Goal: Task Accomplishment & Management: Complete application form

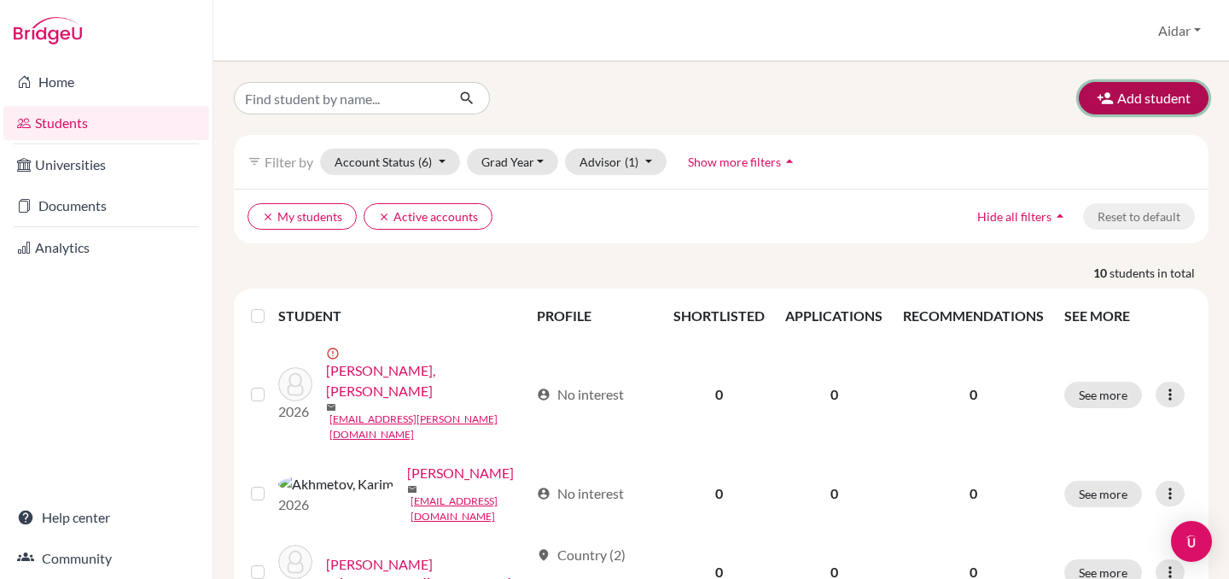
click at [1140, 99] on button "Add student" at bounding box center [1144, 98] width 130 height 32
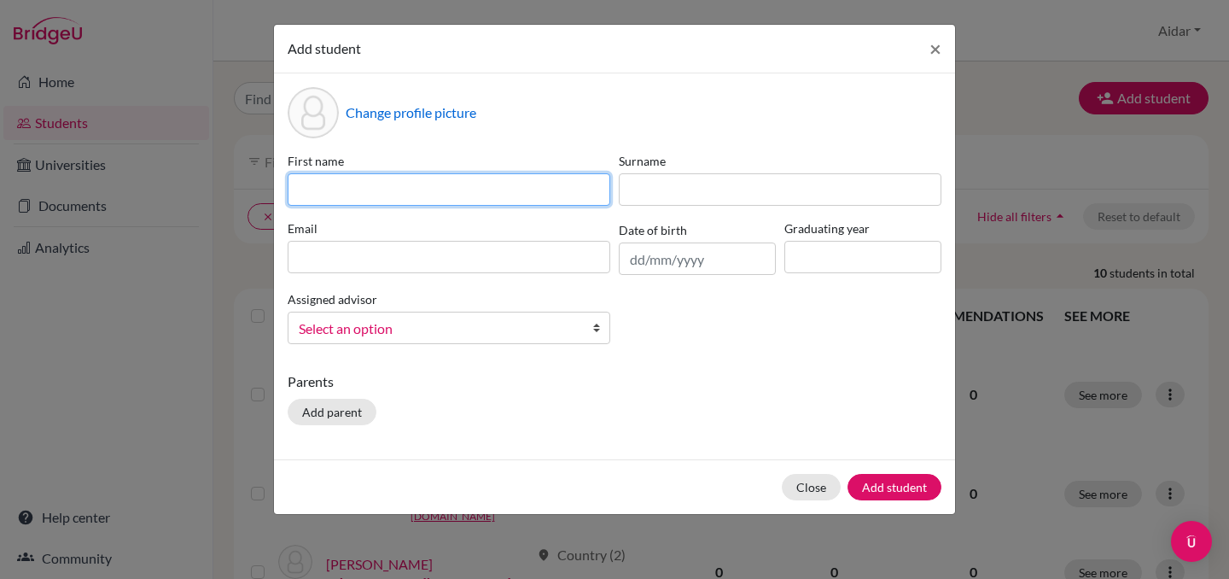
click at [440, 197] on input at bounding box center [449, 189] width 323 height 32
type input "[PERSON_NAME]"
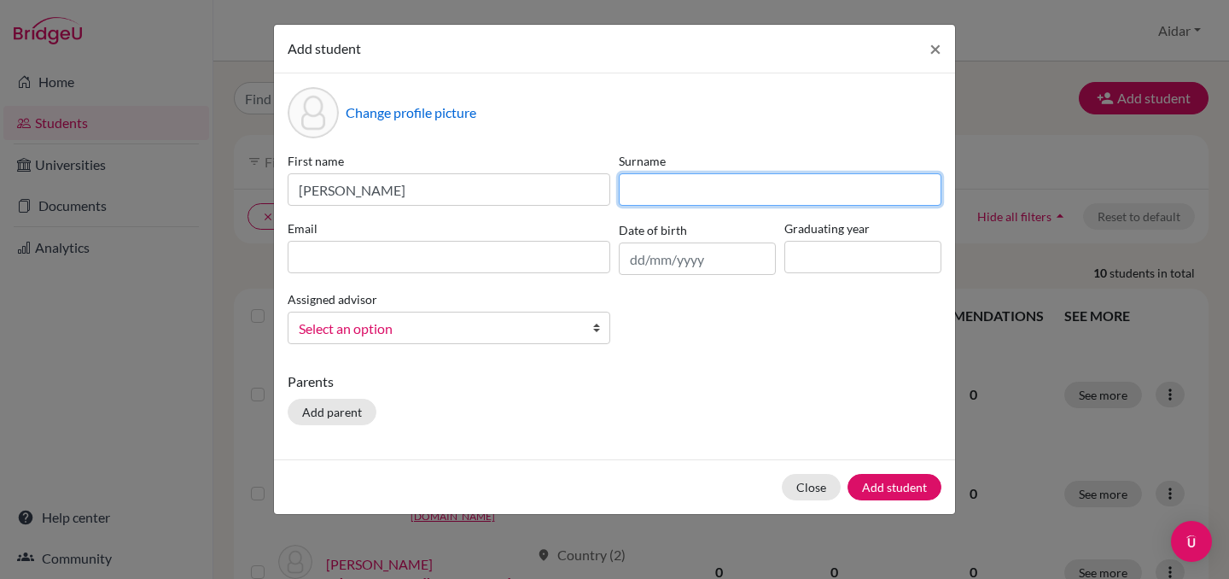
click at [663, 187] on input at bounding box center [780, 189] width 323 height 32
type input "Eremeeva"
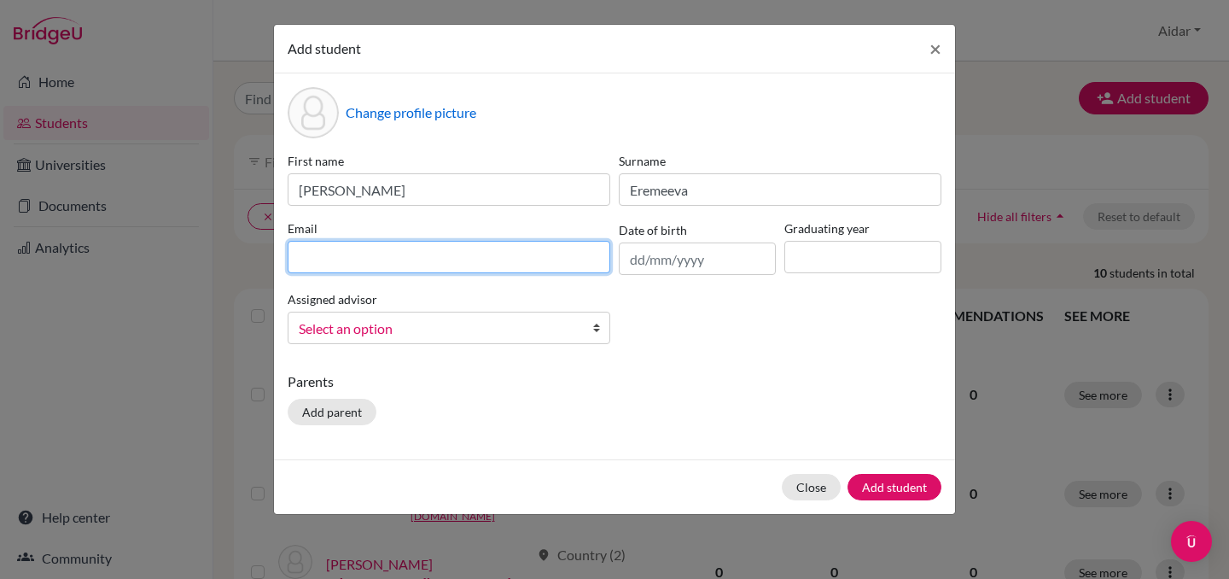
click at [454, 248] on input at bounding box center [449, 257] width 323 height 32
type input "[EMAIL_ADDRESS][PERSON_NAME][DOMAIN_NAME]"
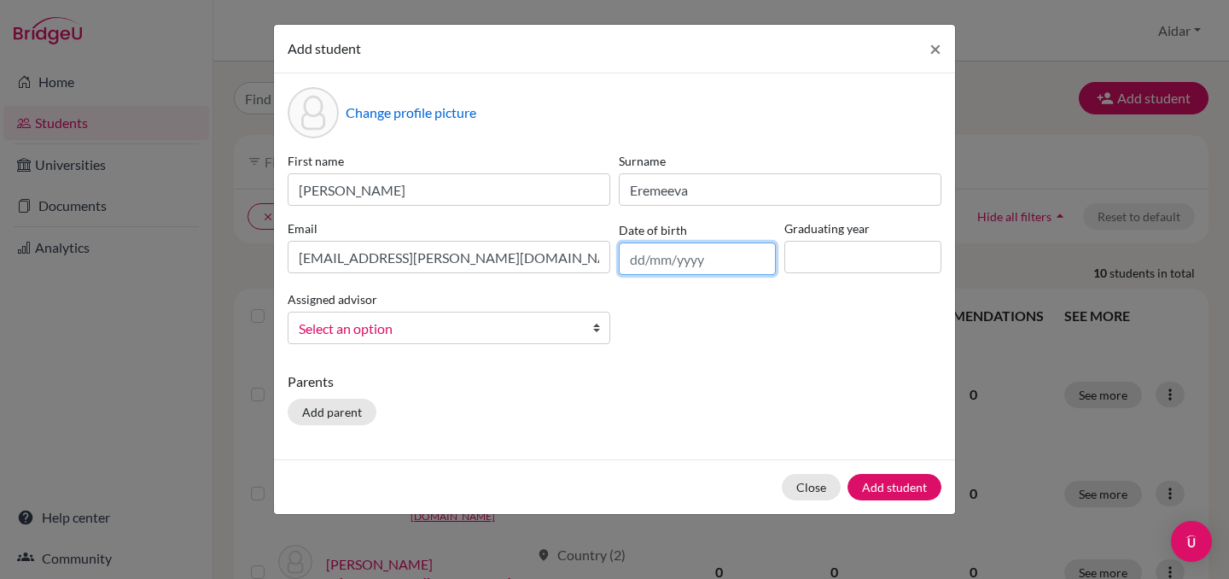
click at [665, 261] on input "text" at bounding box center [697, 258] width 157 height 32
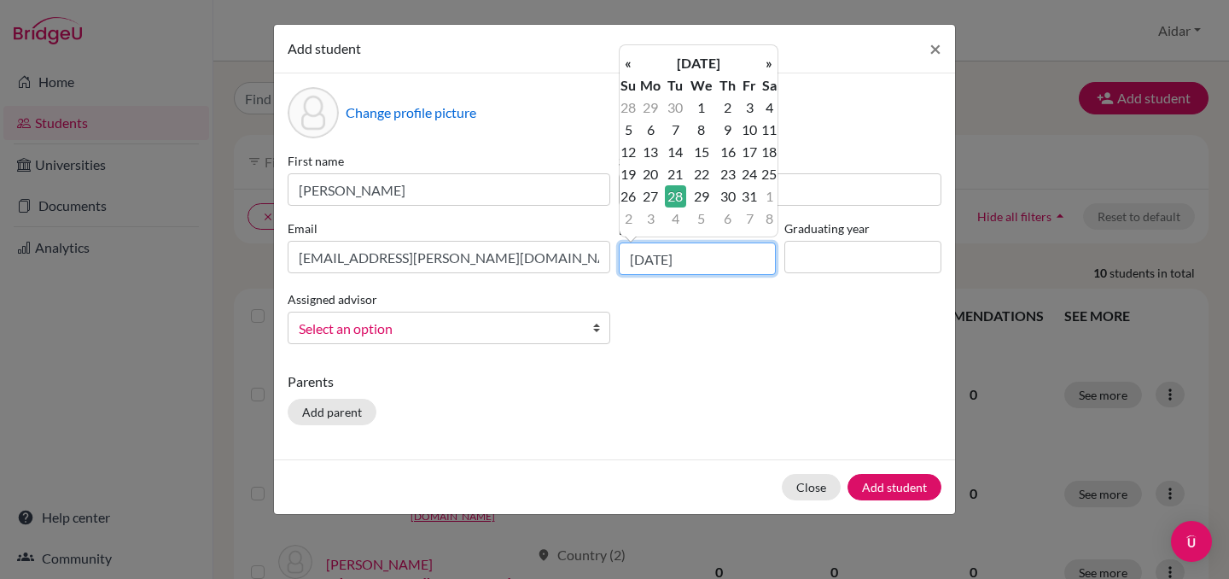
type input "[DATE]"
click at [796, 265] on input at bounding box center [862, 257] width 157 height 32
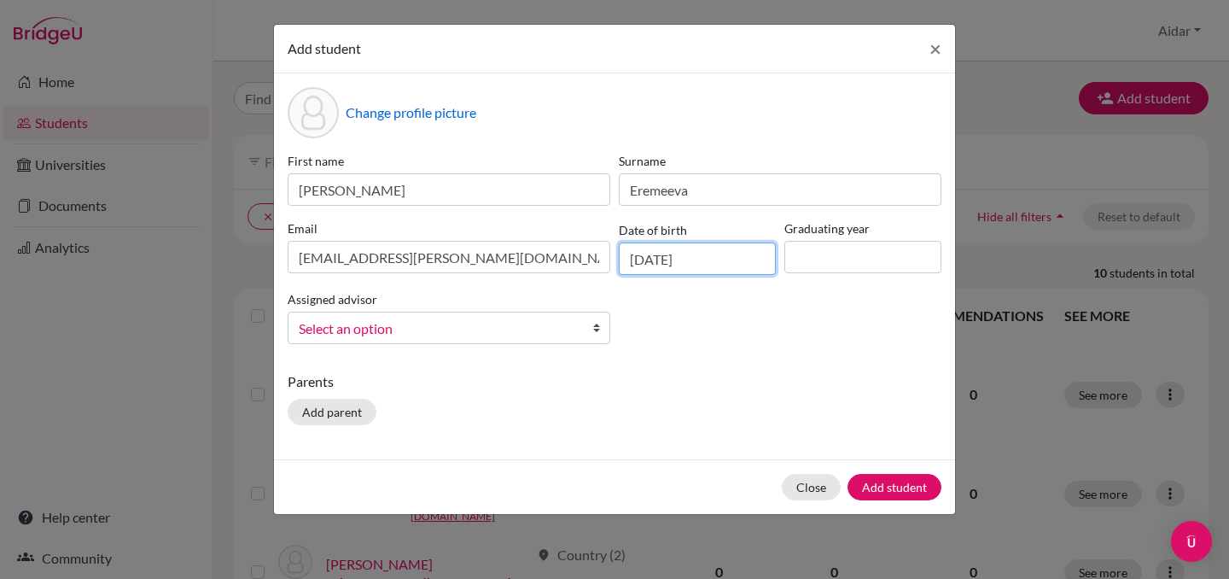
click at [702, 258] on input "[DATE]" at bounding box center [697, 258] width 157 height 32
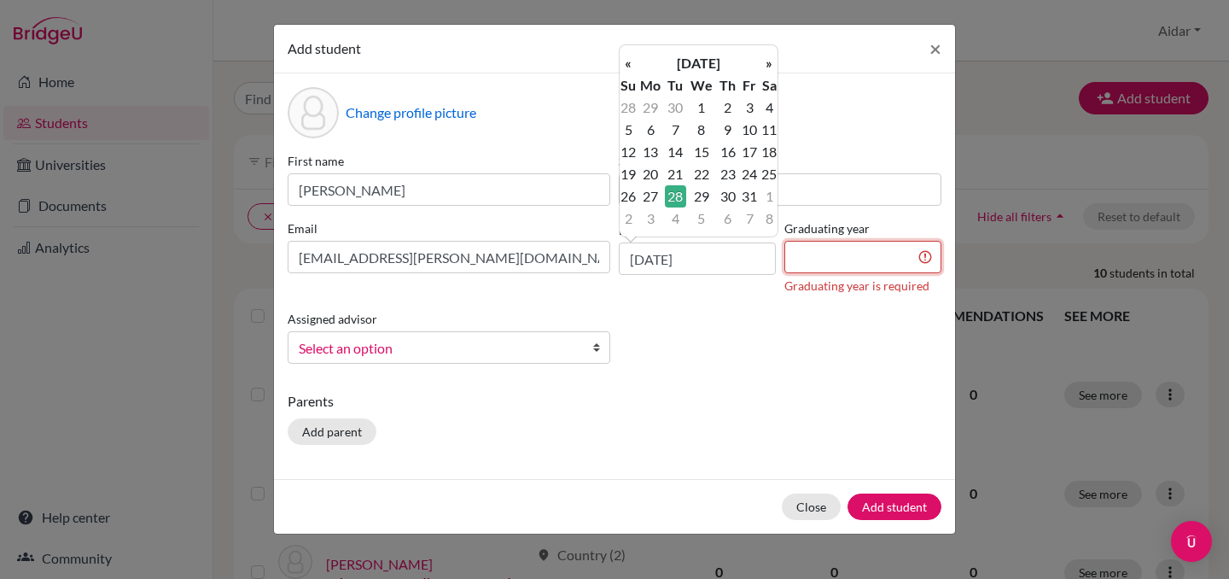
click at [842, 259] on input at bounding box center [862, 257] width 157 height 32
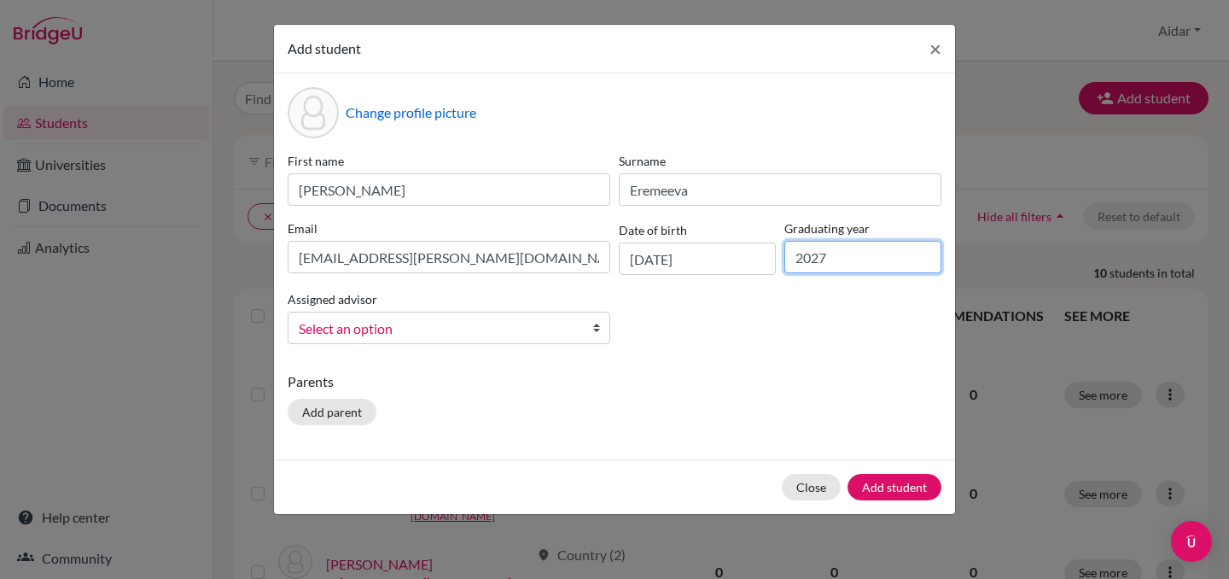
drag, startPoint x: 848, startPoint y: 262, endPoint x: 769, endPoint y: 260, distance: 79.4
click at [769, 260] on div "First name [PERSON_NAME] Surname [PERSON_NAME] Email [EMAIL_ADDRESS][PERSON_NAM…" at bounding box center [614, 255] width 662 height 206
type input "2027"
click at [541, 334] on span "Select an option" at bounding box center [438, 329] width 278 height 22
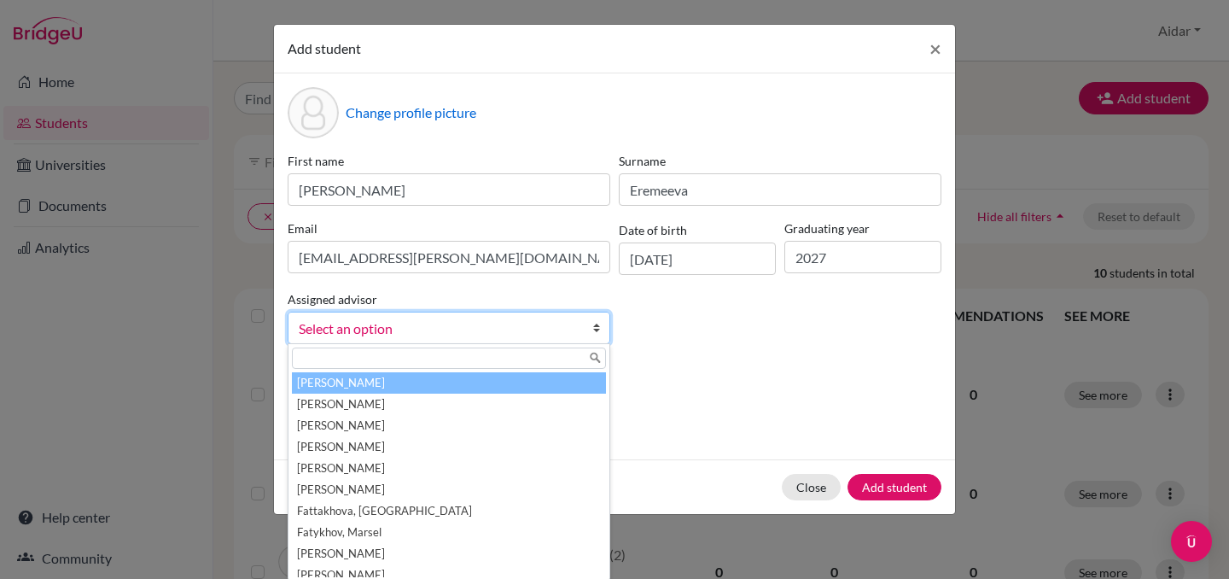
click at [724, 342] on div "First name [PERSON_NAME] Surname [PERSON_NAME] Email [EMAIL_ADDRESS][PERSON_NAM…" at bounding box center [614, 255] width 662 height 206
click at [341, 329] on span "Select an option" at bounding box center [438, 329] width 278 height 22
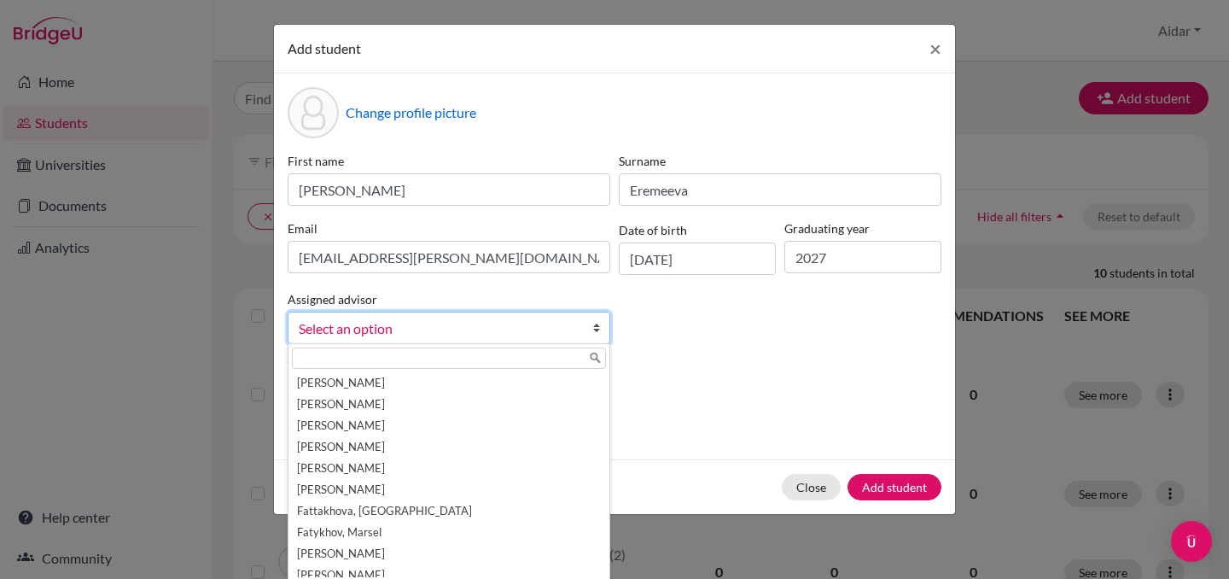
click at [779, 355] on div "First name [PERSON_NAME] Surname [PERSON_NAME] Email [EMAIL_ADDRESS][PERSON_NAM…" at bounding box center [614, 255] width 662 height 206
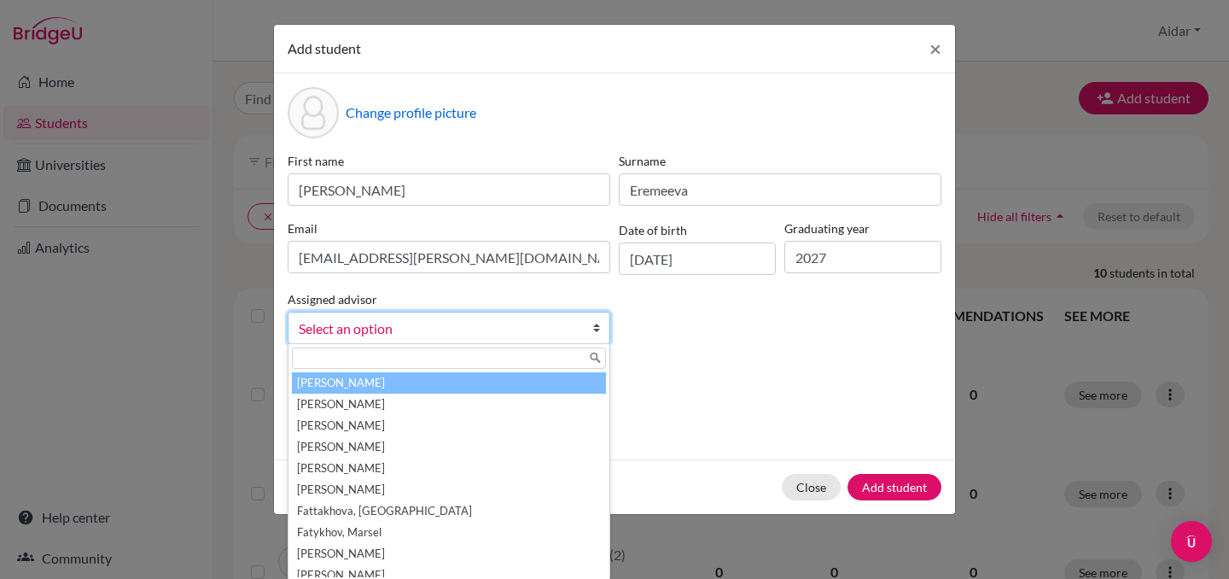
click at [601, 331] on b at bounding box center [600, 327] width 17 height 31
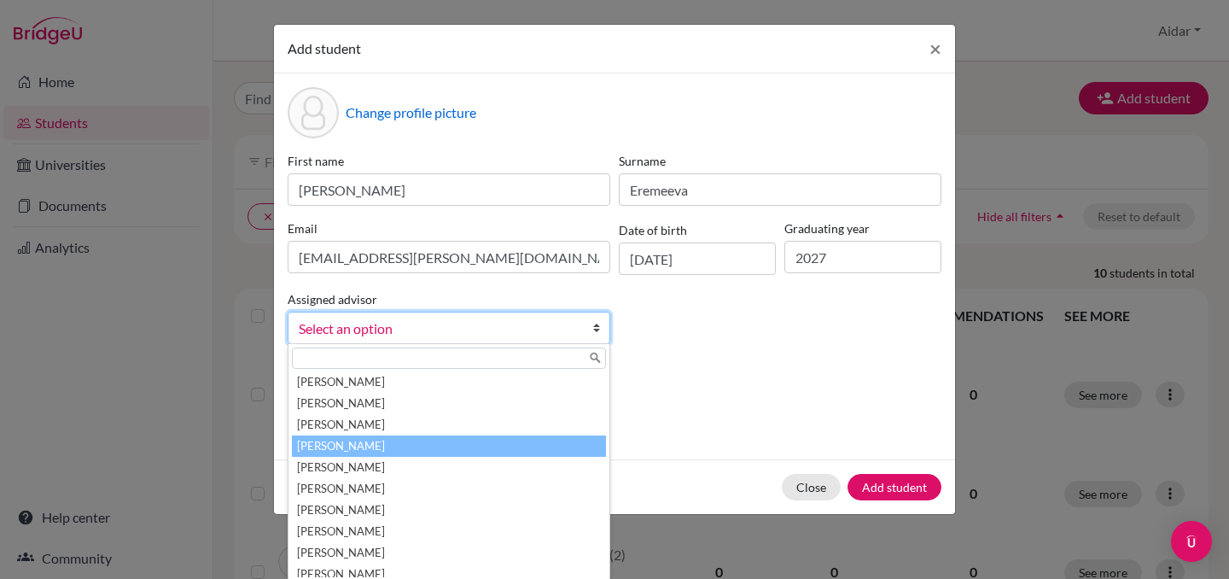
scroll to position [243, 0]
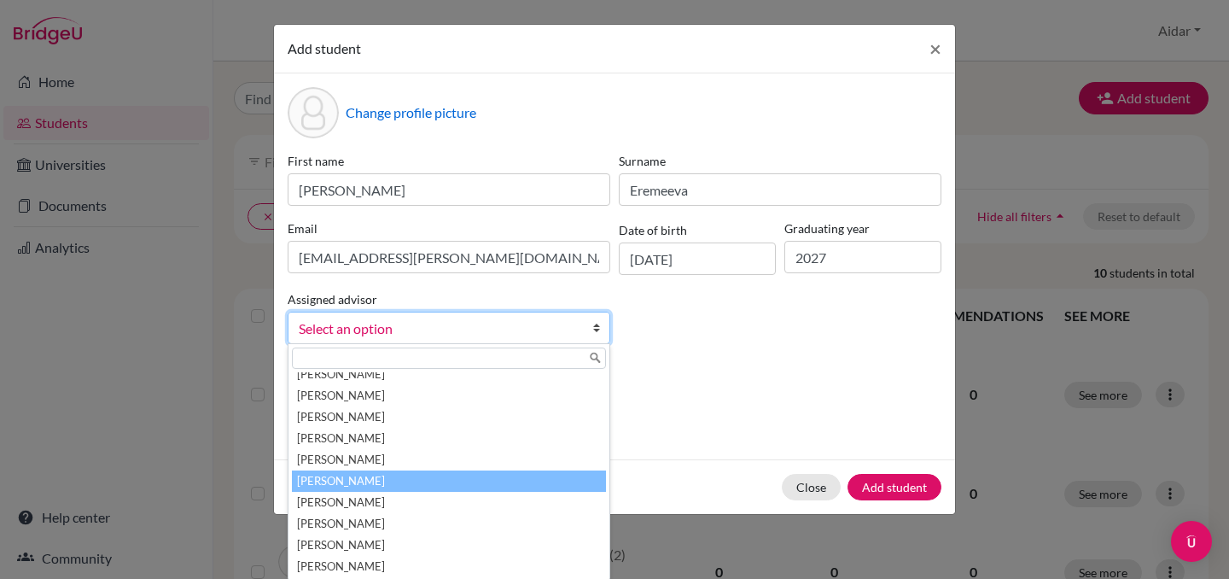
click at [447, 481] on li "[PERSON_NAME]" at bounding box center [449, 480] width 314 height 21
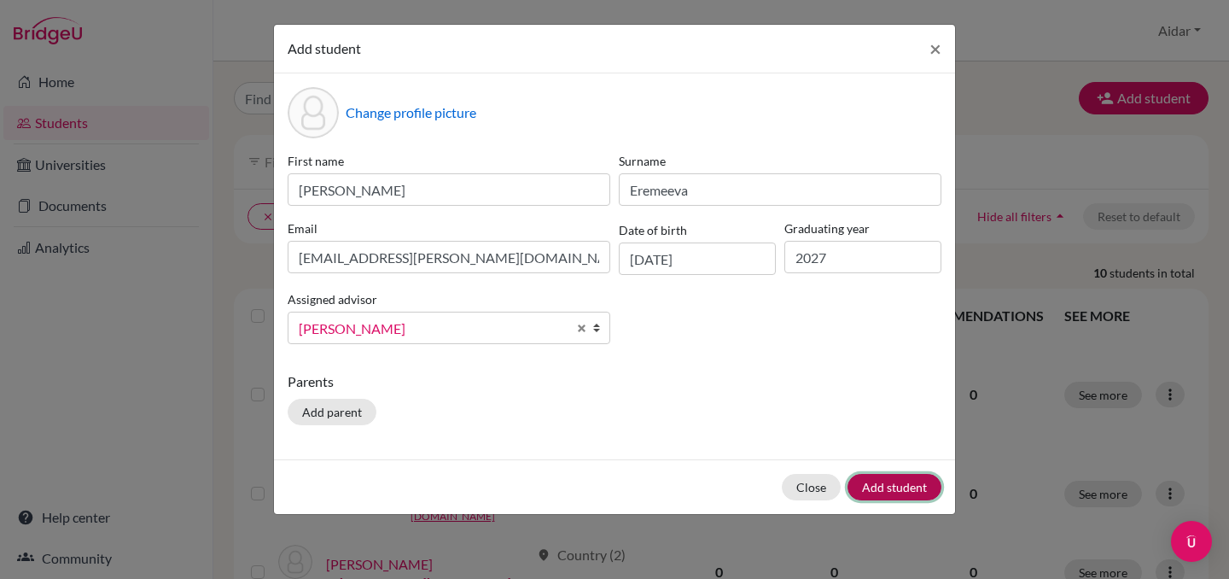
click at [893, 492] on button "Add student" at bounding box center [895, 487] width 94 height 26
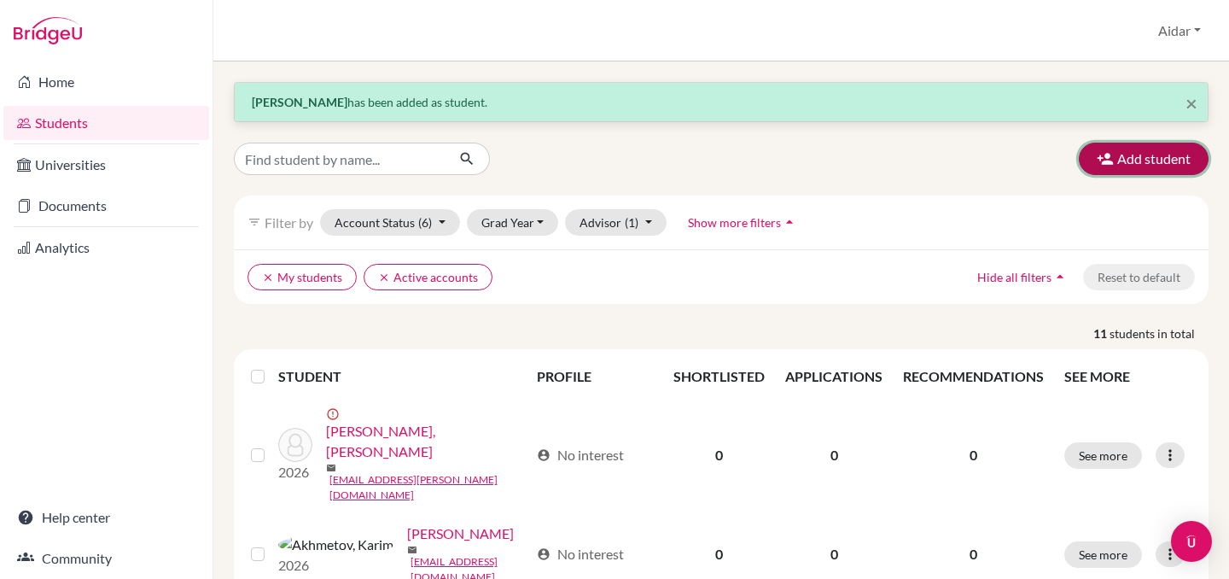
click at [1157, 166] on button "Add student" at bounding box center [1144, 159] width 130 height 32
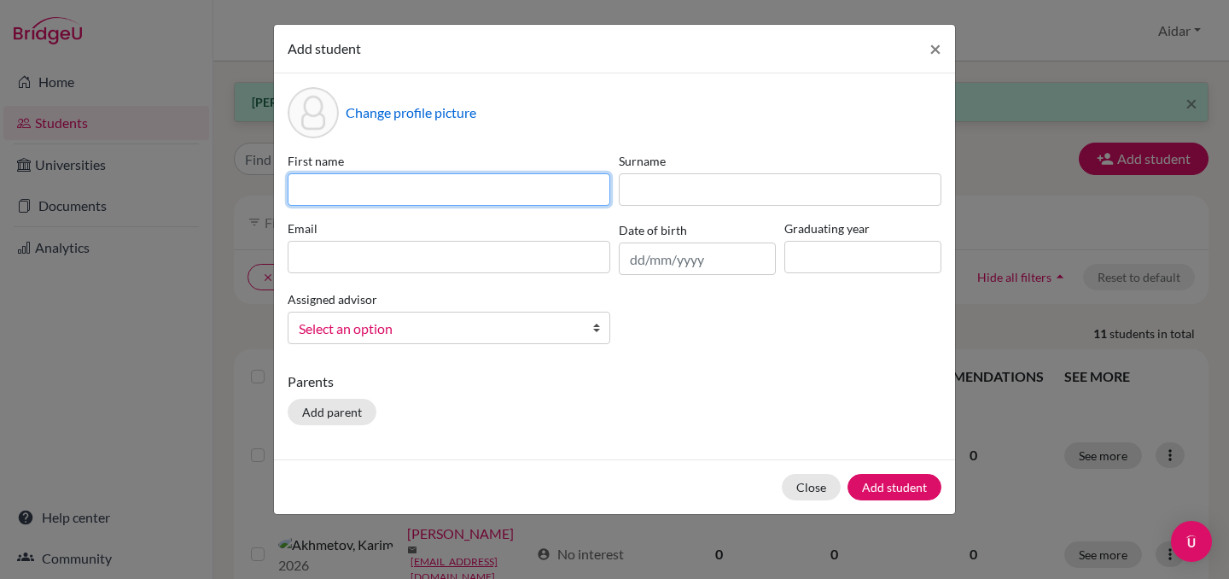
click at [441, 194] on input at bounding box center [449, 189] width 323 height 32
type input "[PERSON_NAME]"
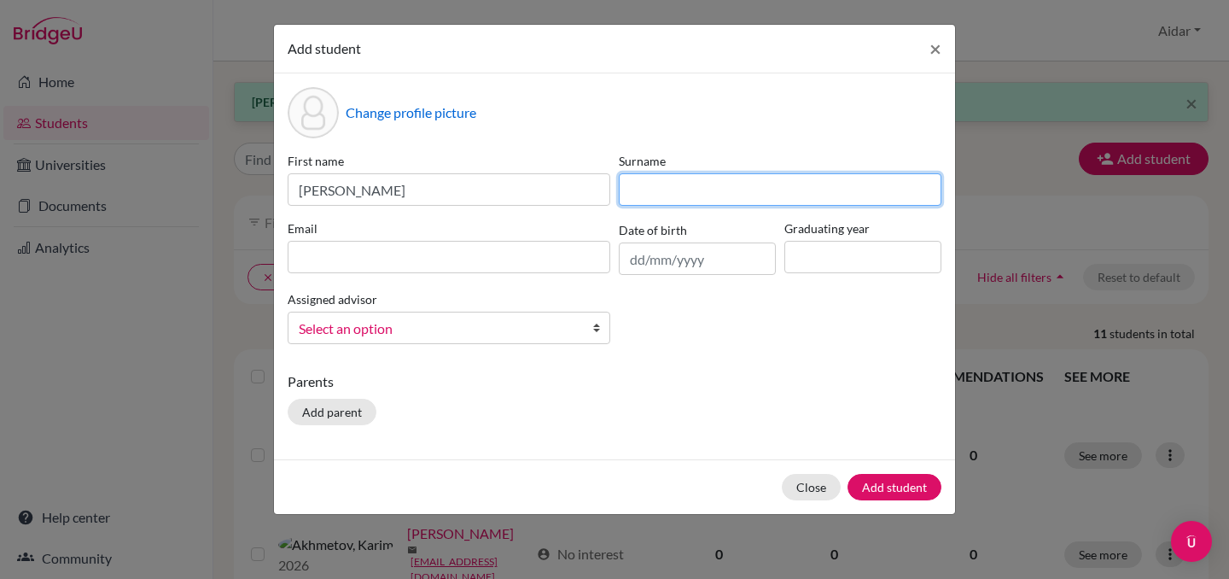
click at [702, 188] on input at bounding box center [780, 189] width 323 height 32
type input "[PERSON_NAME]"
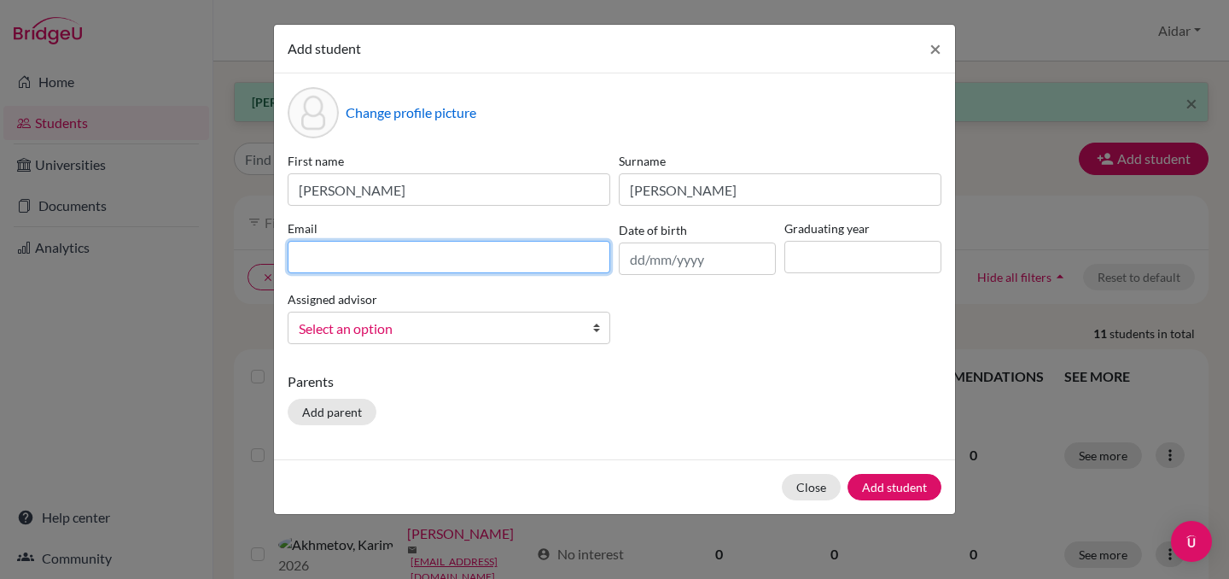
click at [447, 264] on input at bounding box center [449, 257] width 323 height 32
type input "[EMAIL_ADDRESS][DOMAIN_NAME]"
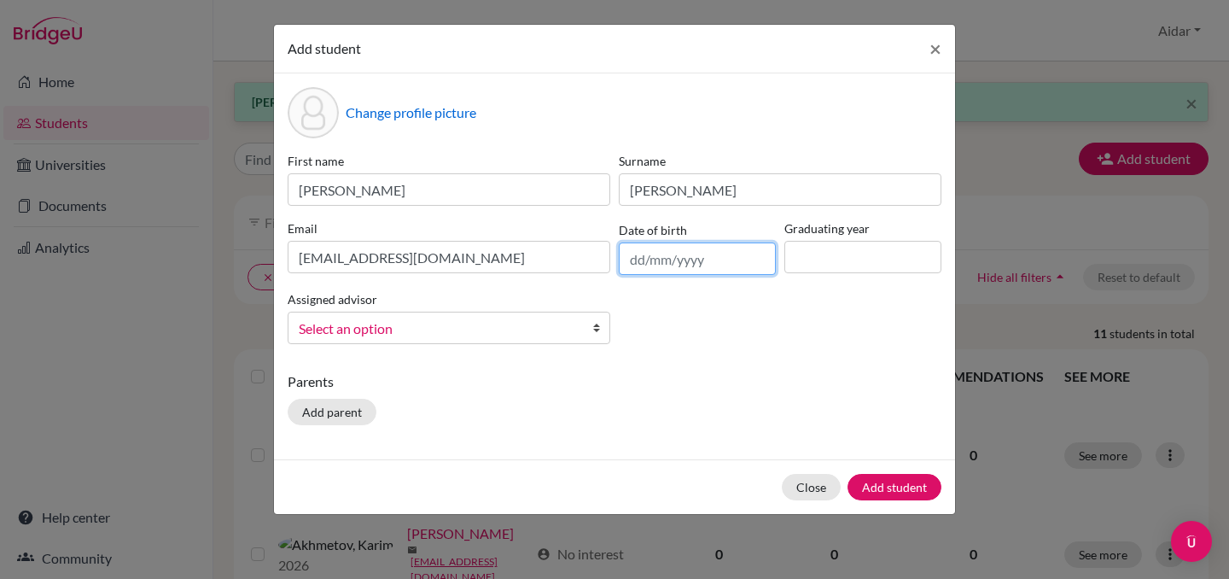
click at [679, 254] on input "text" at bounding box center [697, 258] width 157 height 32
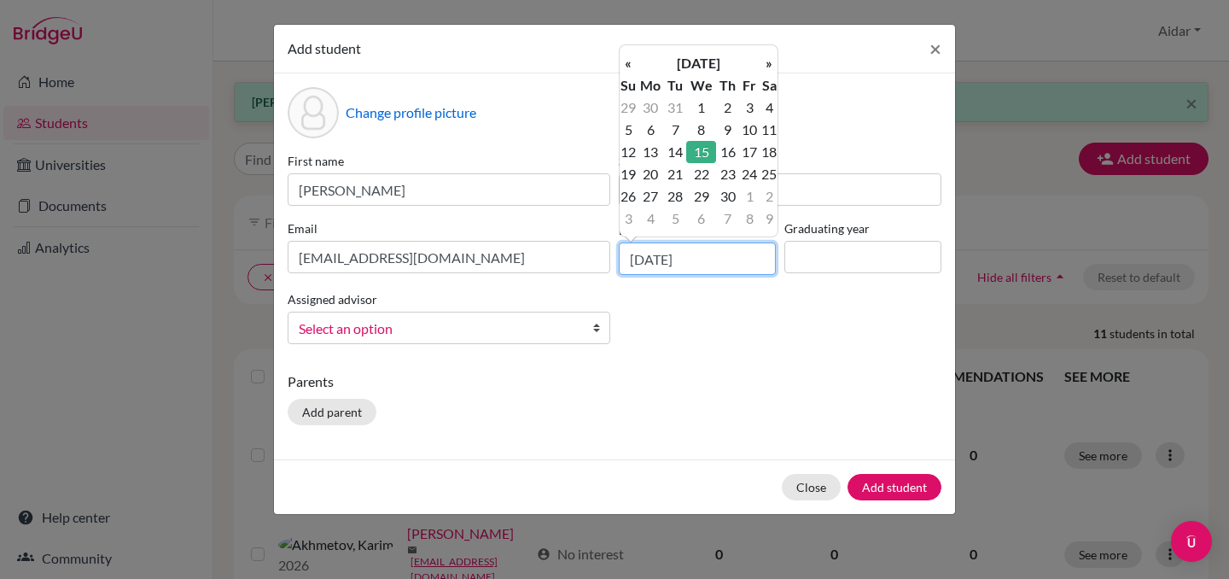
type input "[DATE]"
click at [853, 261] on input at bounding box center [862, 257] width 157 height 32
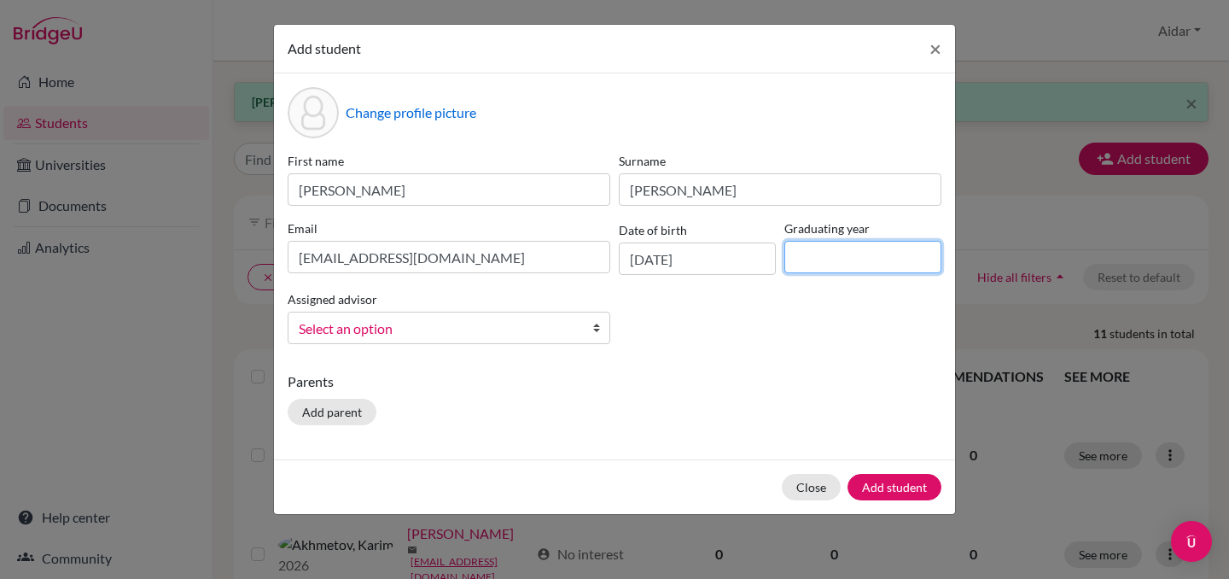
type input "2027"
click at [491, 335] on span "Select an option" at bounding box center [438, 329] width 278 height 22
click at [490, 325] on span "Select an option" at bounding box center [438, 329] width 278 height 22
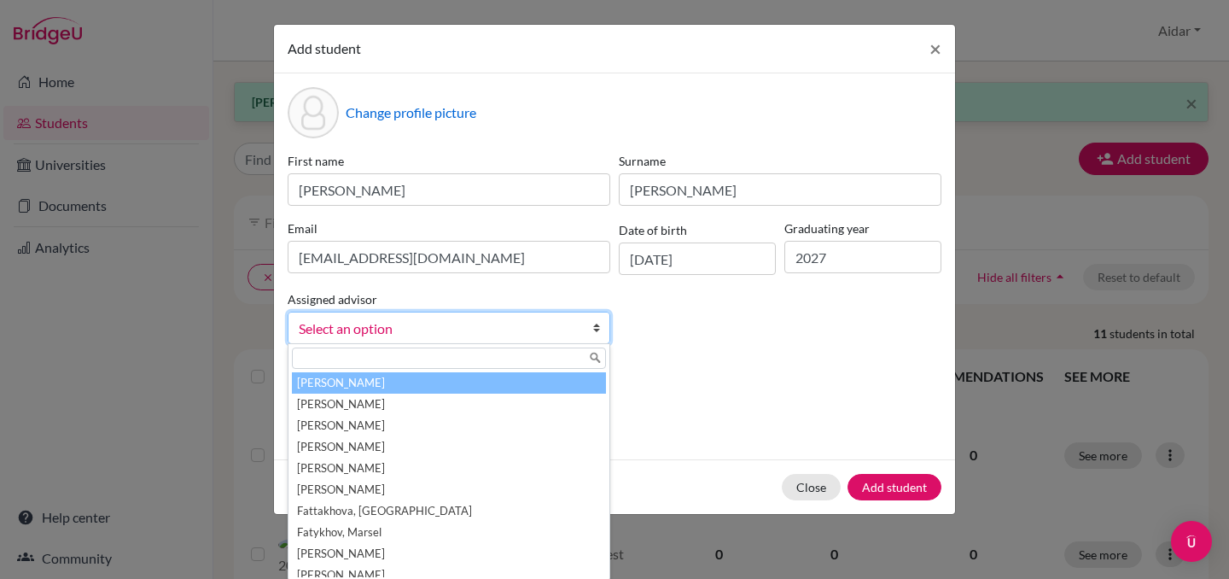
click at [594, 327] on b at bounding box center [600, 327] width 17 height 31
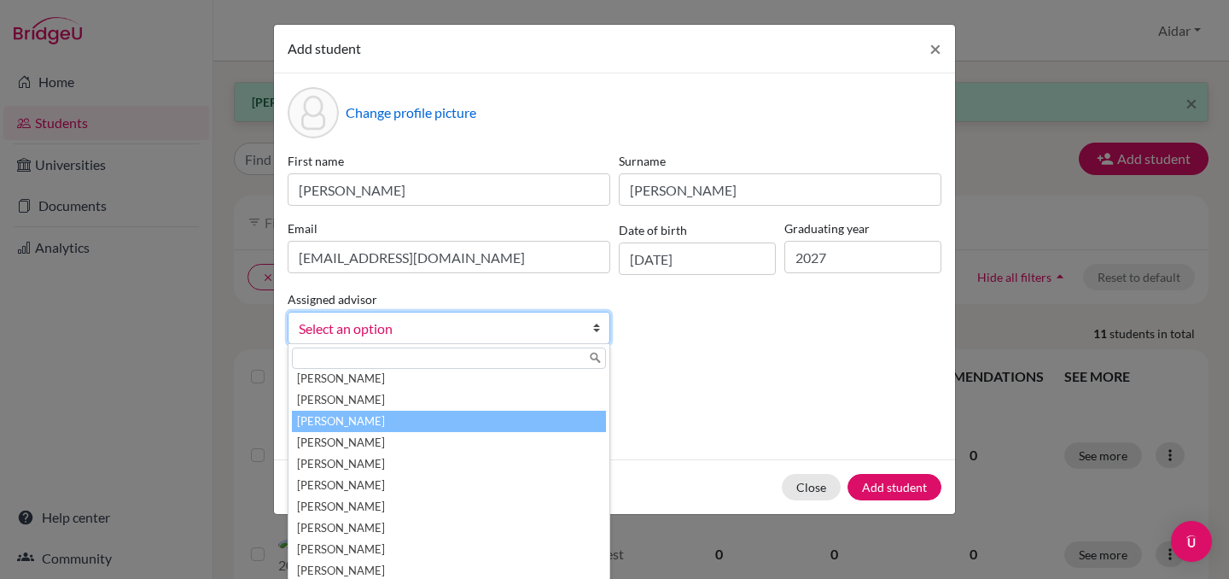
scroll to position [243, 0]
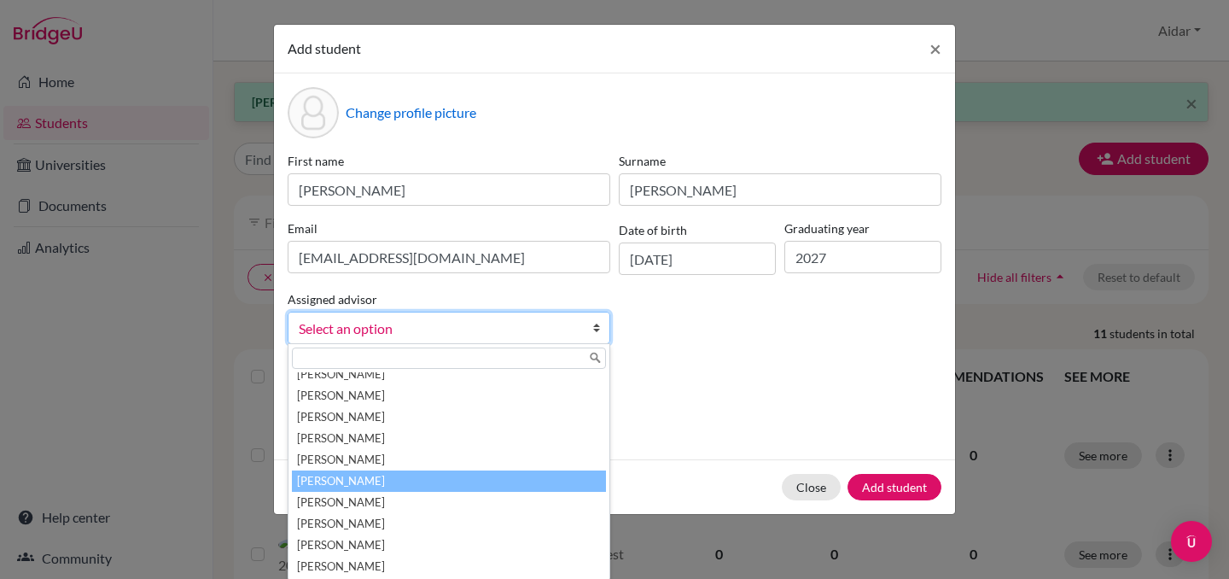
click at [476, 475] on li "[PERSON_NAME]" at bounding box center [449, 480] width 314 height 21
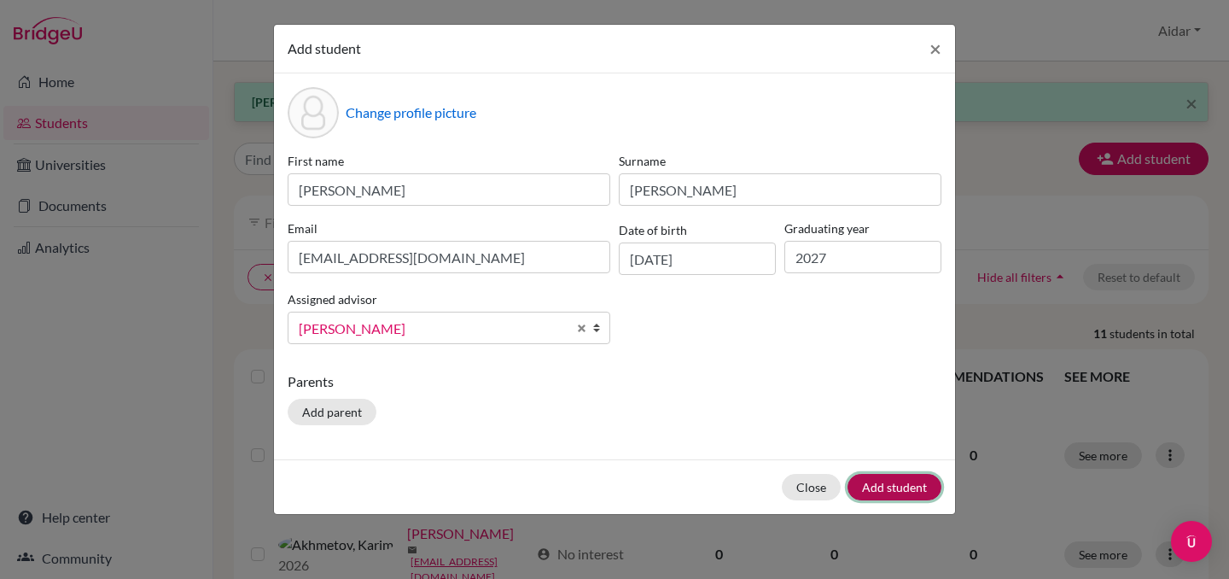
click at [922, 492] on button "Add student" at bounding box center [895, 487] width 94 height 26
